Goal: Find specific page/section: Find specific page/section

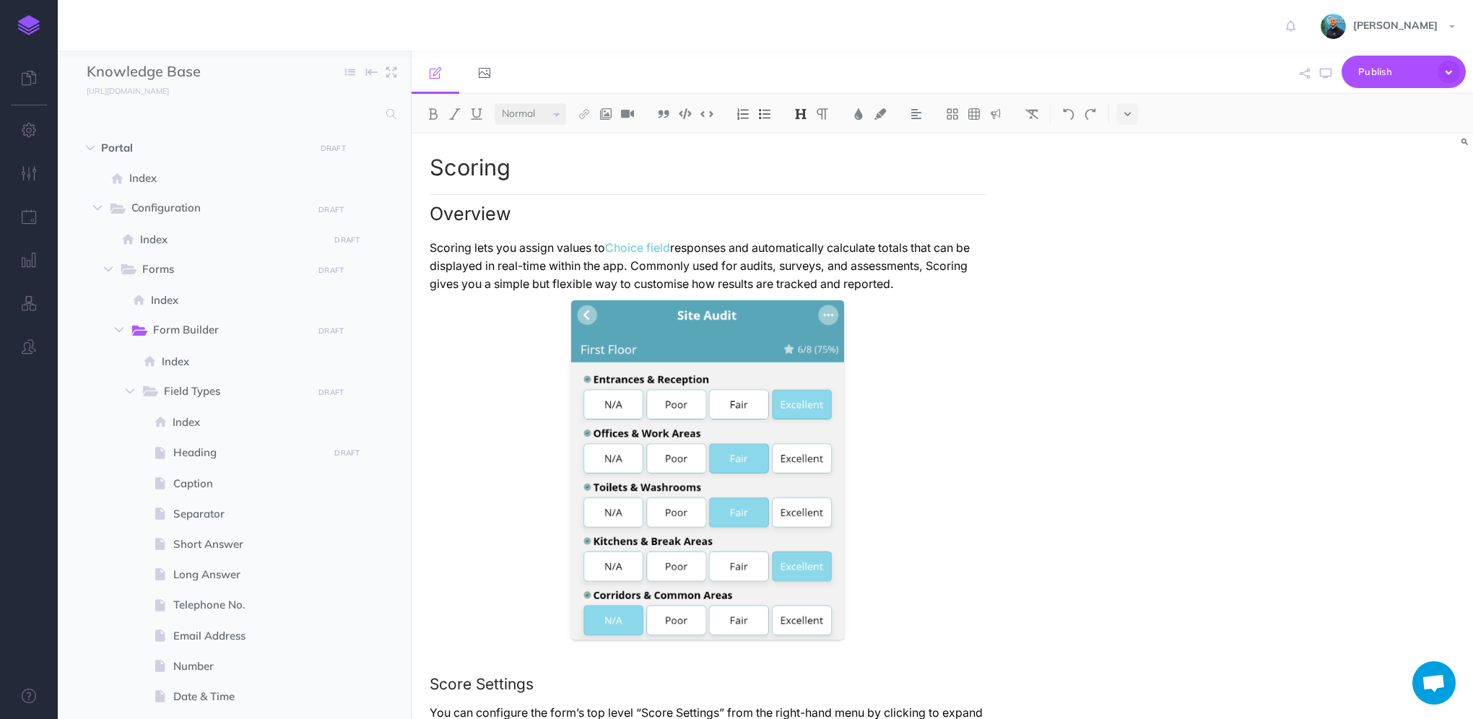
select select "null"
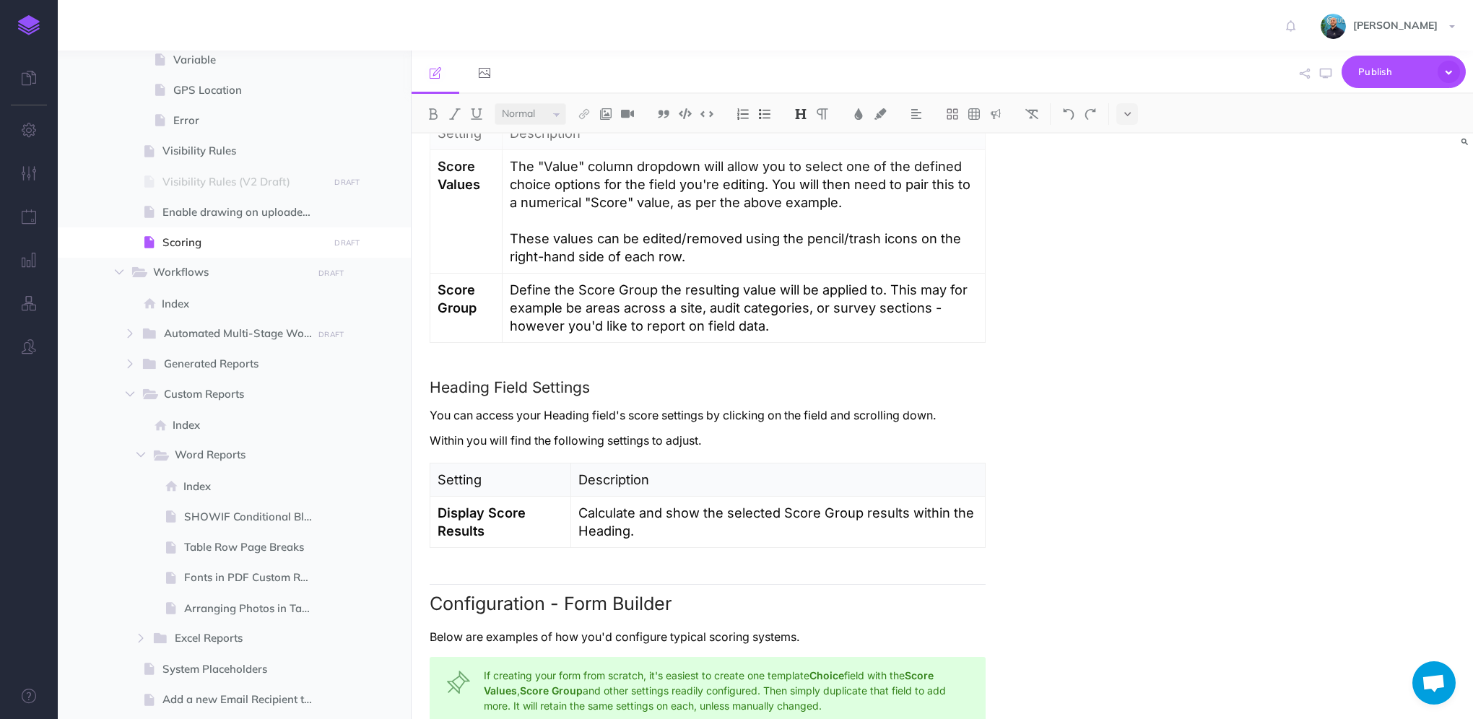
scroll to position [1660, 0]
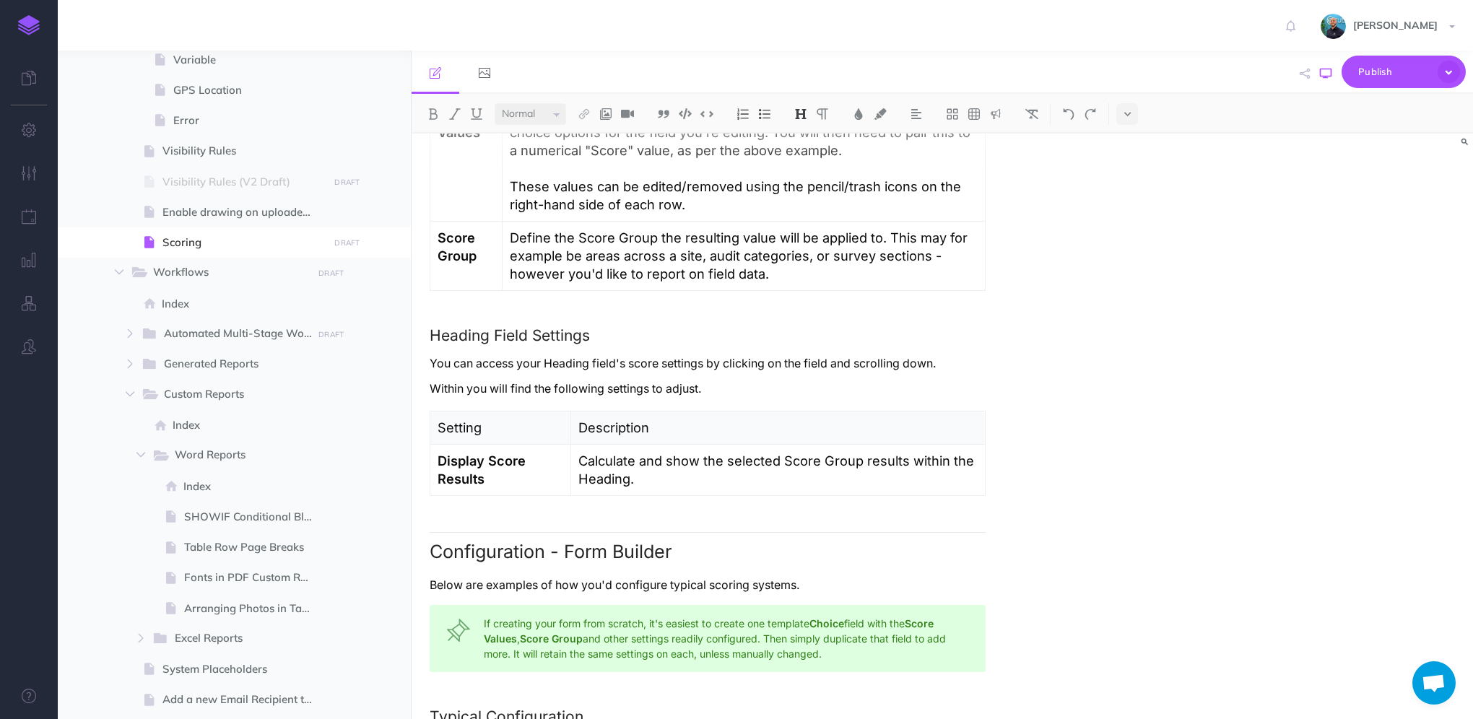
click at [1324, 72] on icon "button" at bounding box center [1326, 74] width 12 height 12
click at [34, 28] on img at bounding box center [29, 25] width 22 height 20
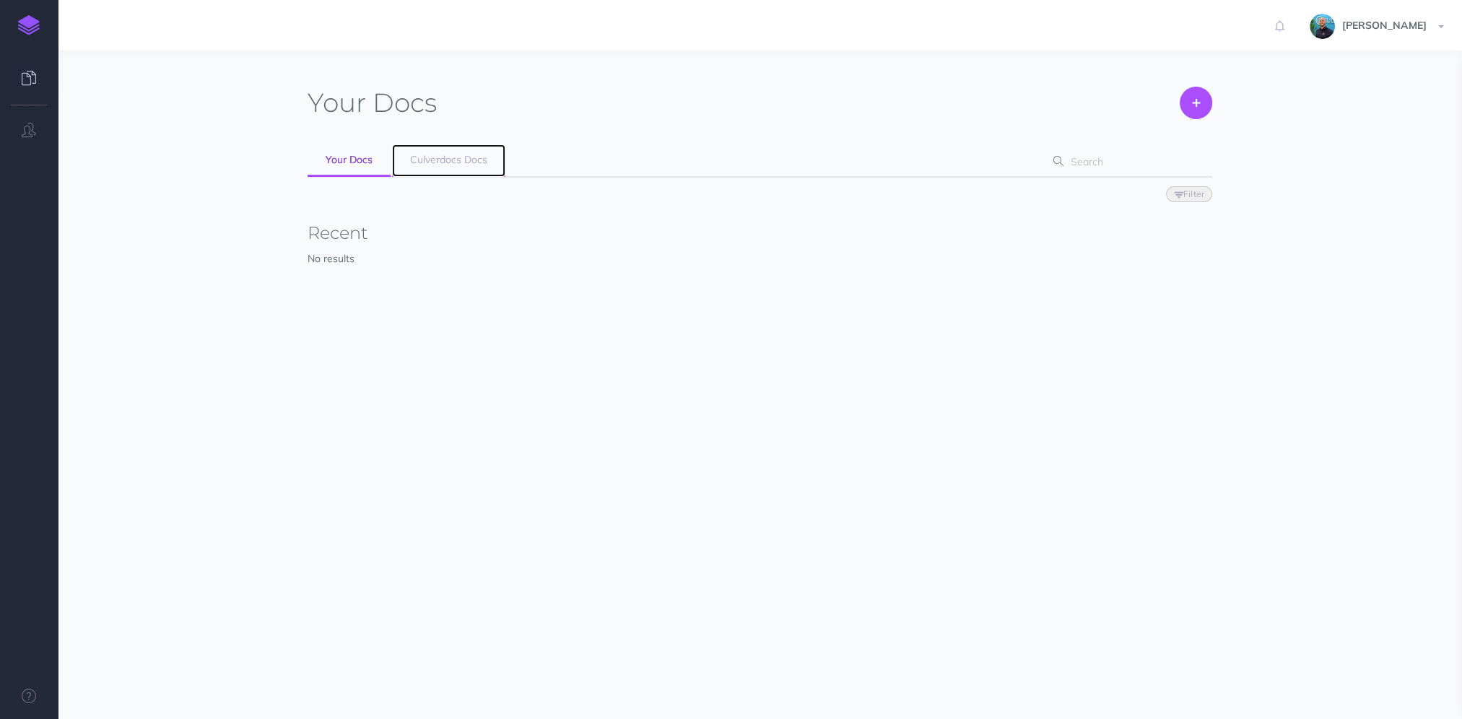
click at [454, 154] on span "Culverdocs Docs" at bounding box center [448, 159] width 77 height 13
